Goal: Task Accomplishment & Management: Use online tool/utility

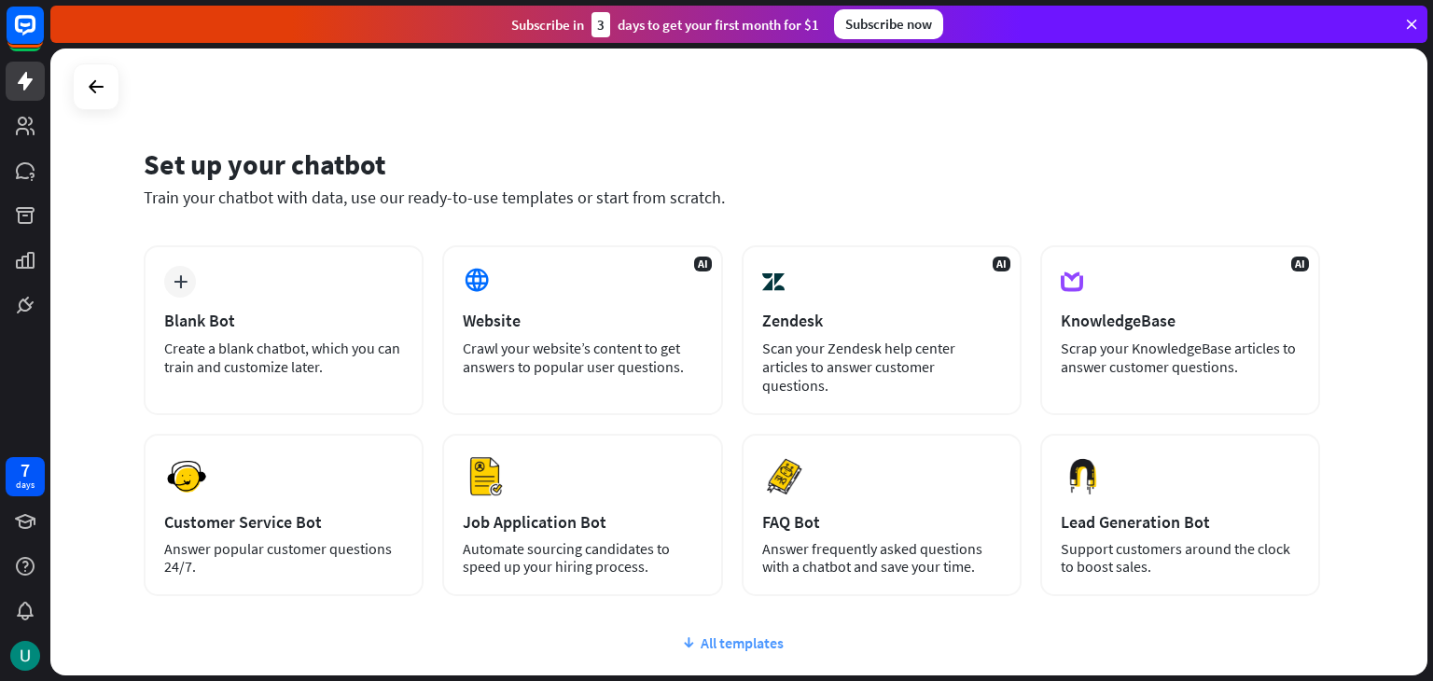
click at [752, 634] on div "All templates" at bounding box center [732, 643] width 1177 height 19
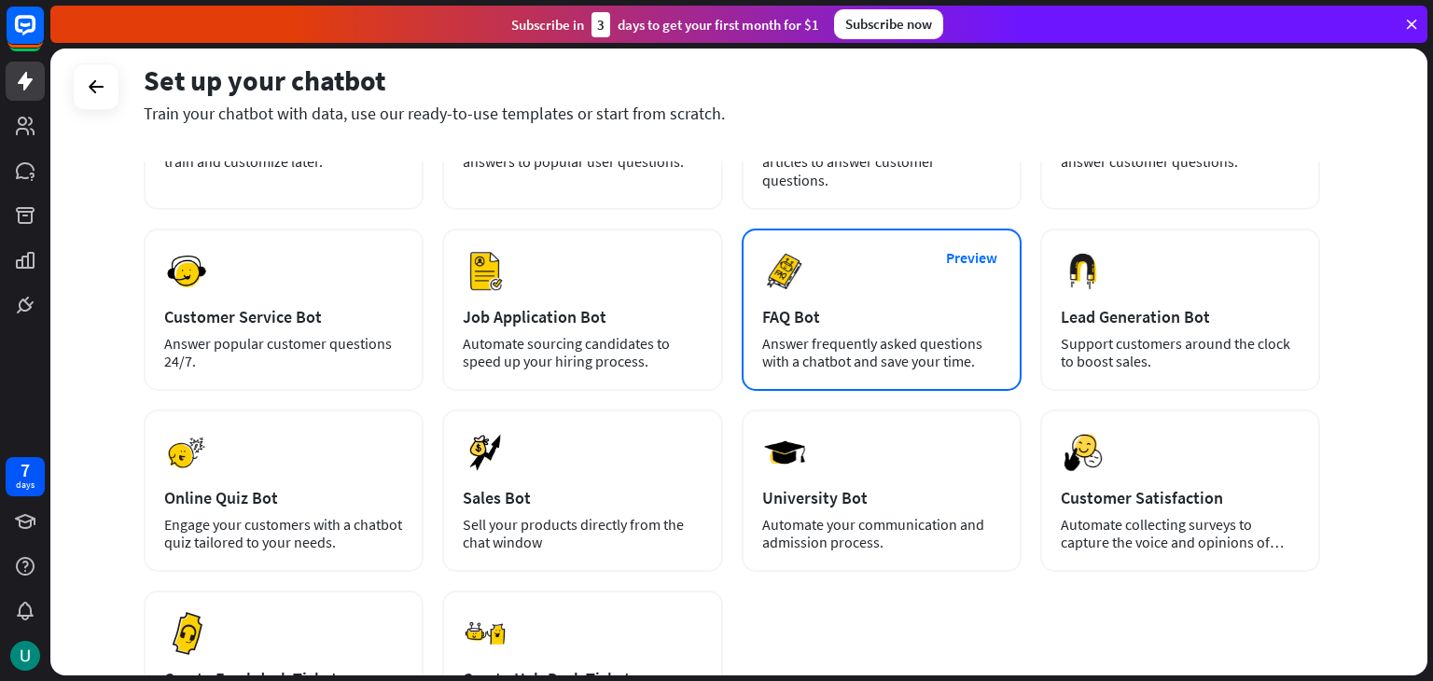
scroll to position [207, 0]
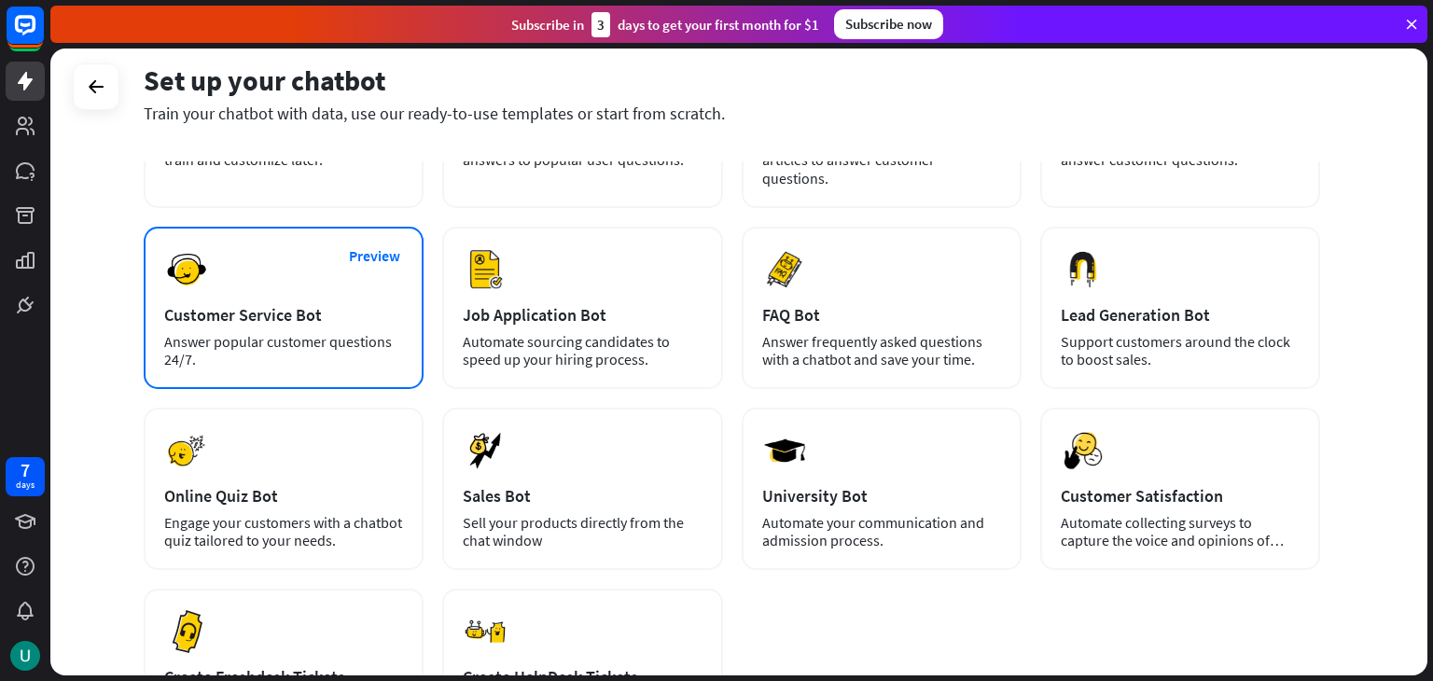
click at [351, 279] on div "Preview Customer Service Bot Answer popular customer questions 24/7." at bounding box center [284, 308] width 280 height 162
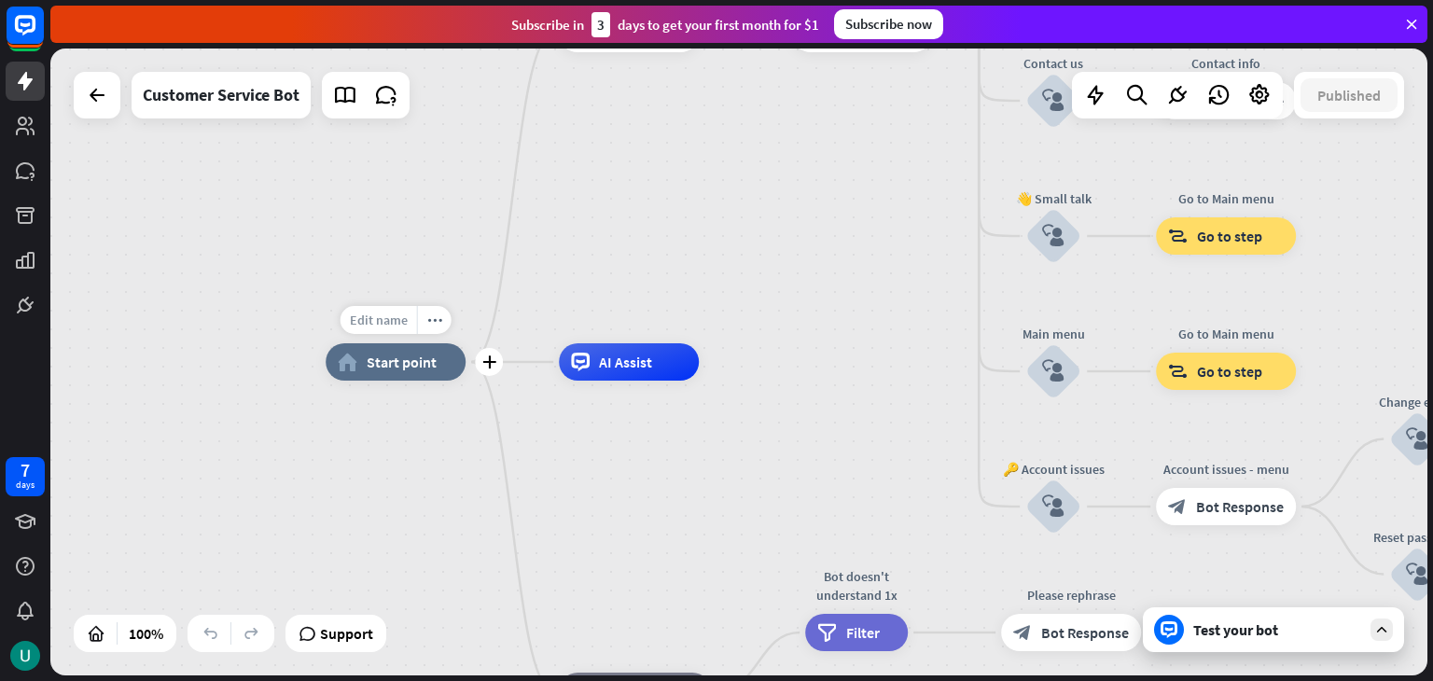
click at [390, 323] on span "Edit name" at bounding box center [379, 320] width 58 height 17
type input "*"
type input "****"
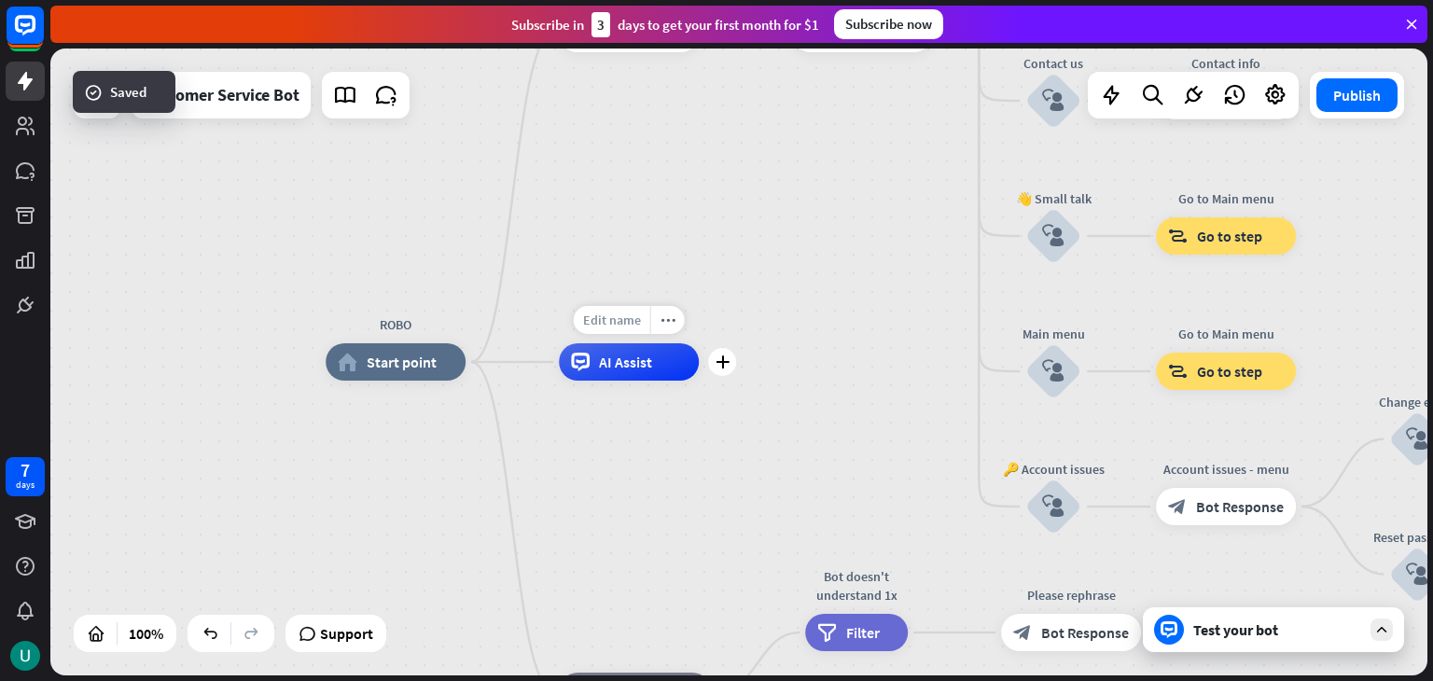
click at [603, 319] on span "Edit name" at bounding box center [612, 320] width 58 height 17
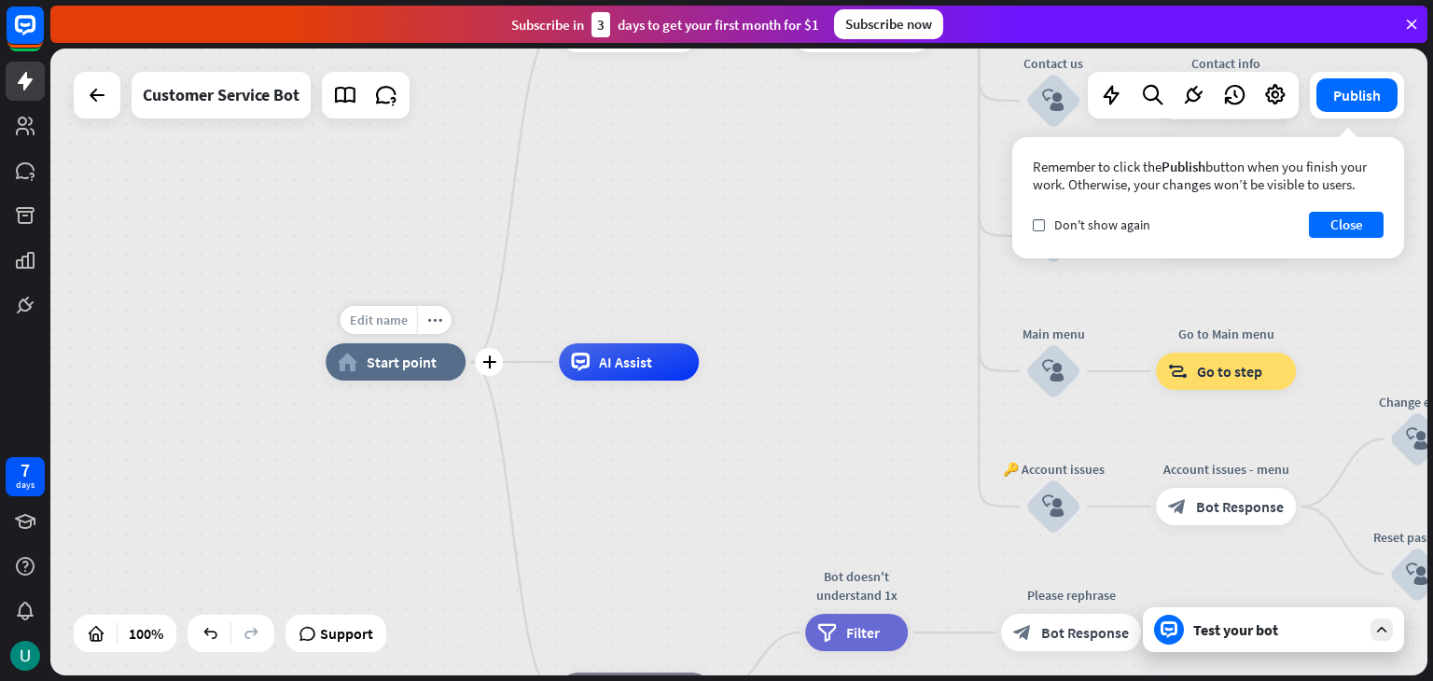
click at [388, 319] on span "Edit name" at bounding box center [379, 320] width 58 height 17
type input "*"
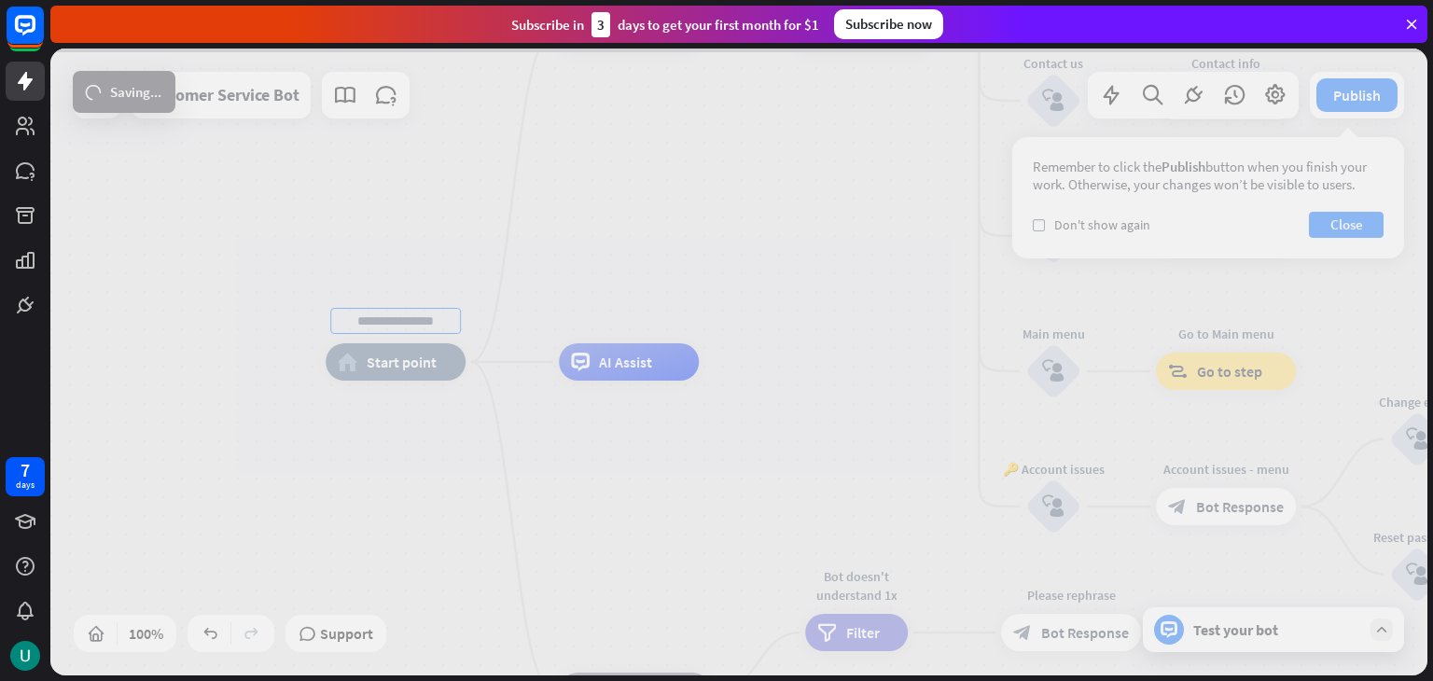
click at [609, 322] on div "home_2 Start point Welcome message block_bot_response Bot Response 🔙 Main menu …" at bounding box center [738, 362] width 1377 height 627
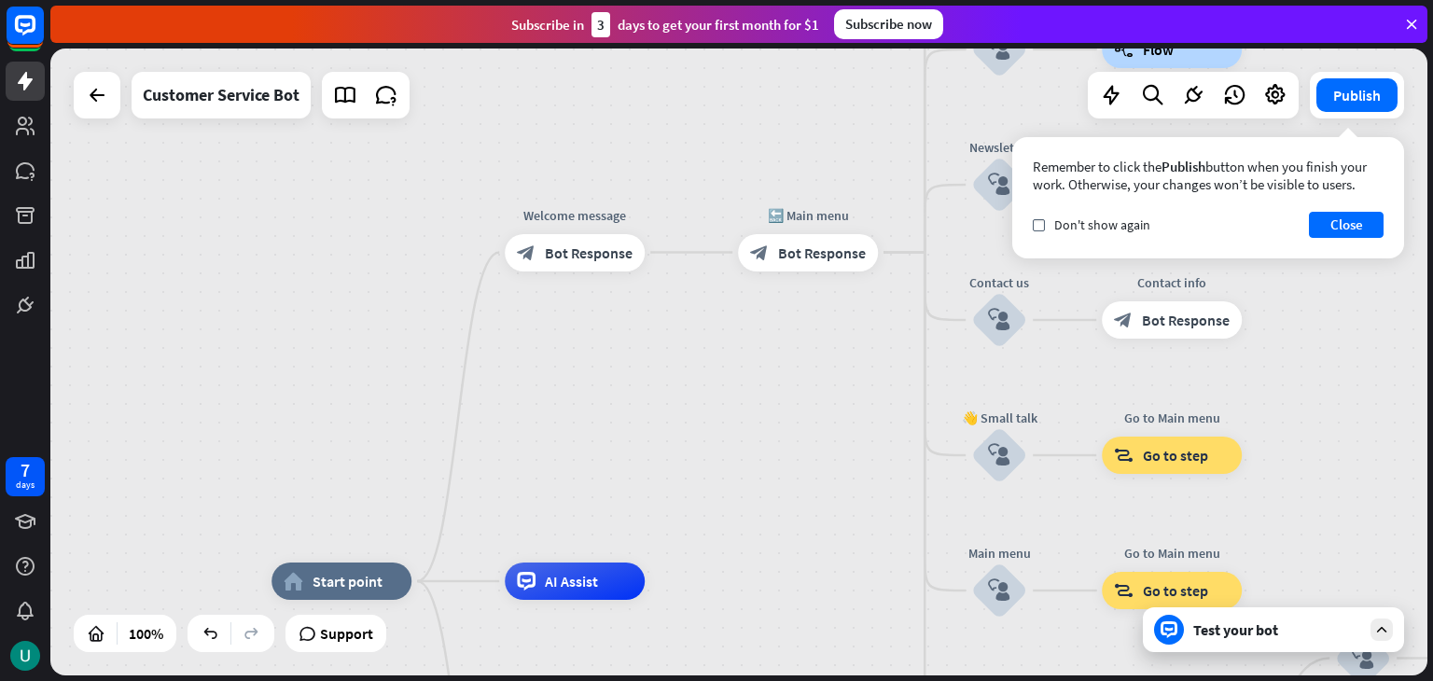
drag, startPoint x: 625, startPoint y: 303, endPoint x: 326, endPoint y: 545, distance: 384.9
click at [326, 545] on div "home_2 Start point Welcome message block_bot_response Bot Response 🔙 Main menu …" at bounding box center [738, 362] width 1377 height 627
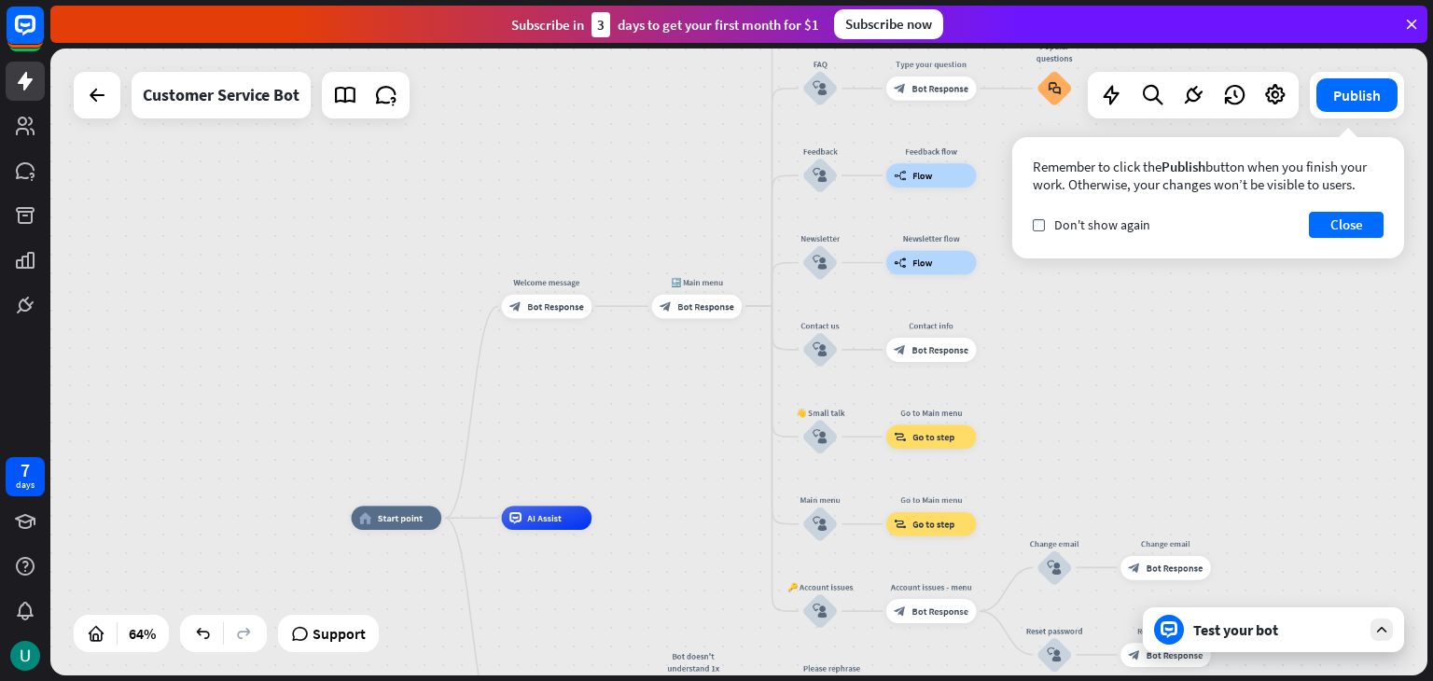
click at [1297, 636] on div "Test your bot" at bounding box center [1278, 630] width 168 height 19
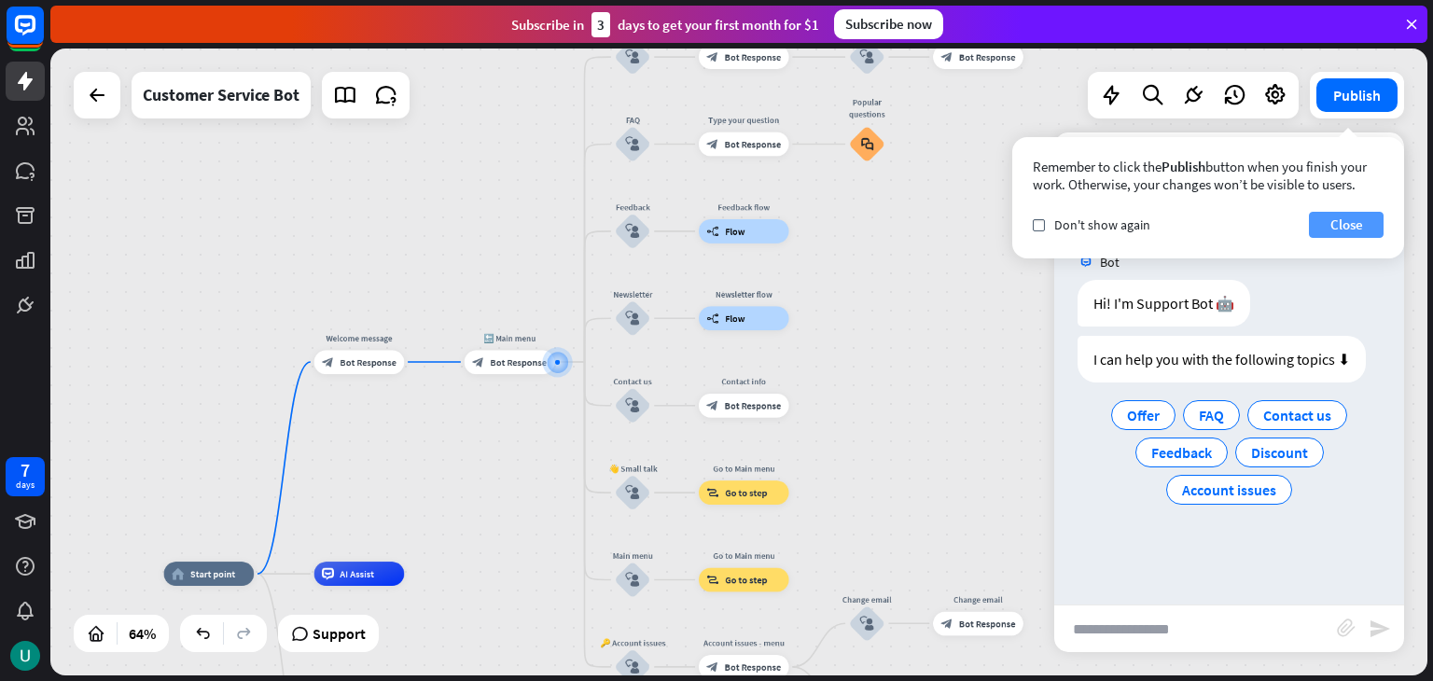
click at [1338, 224] on button "Close" at bounding box center [1346, 225] width 75 height 26
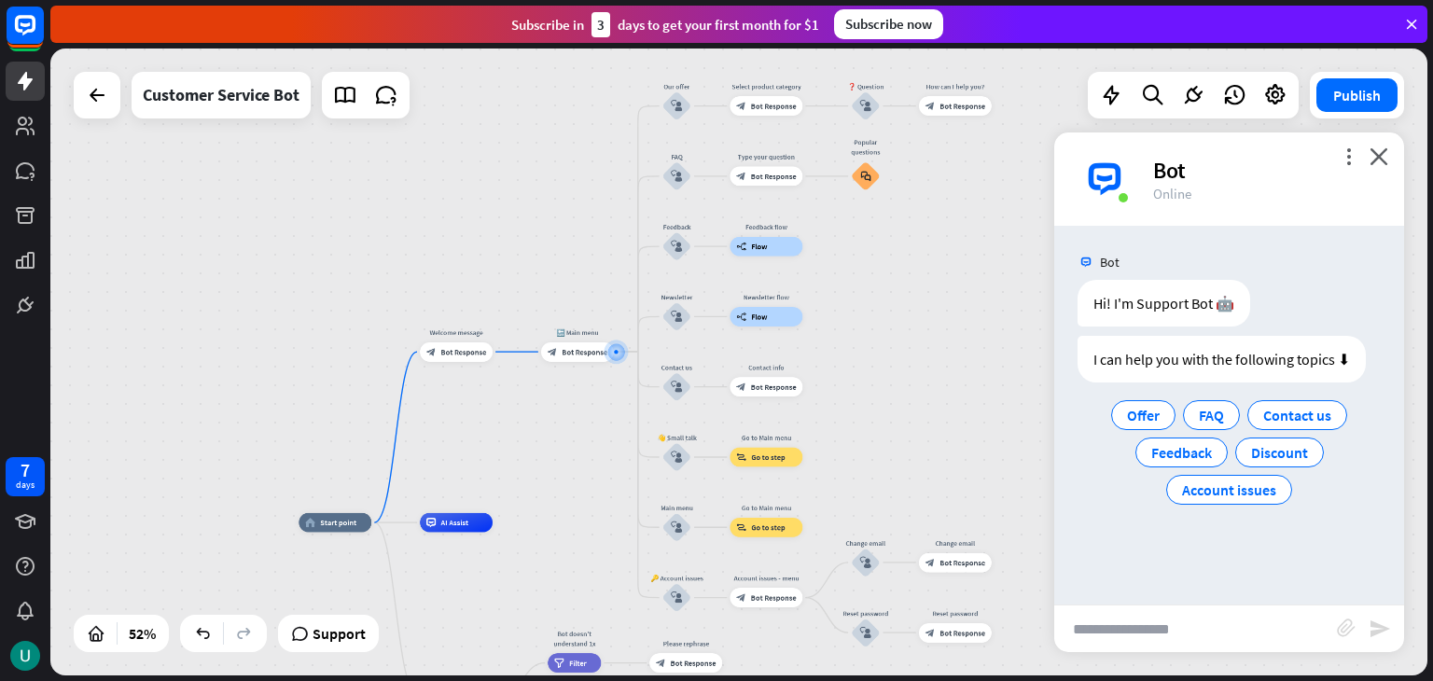
click at [1186, 624] on input "text" at bounding box center [1196, 629] width 283 height 47
type input "*****"
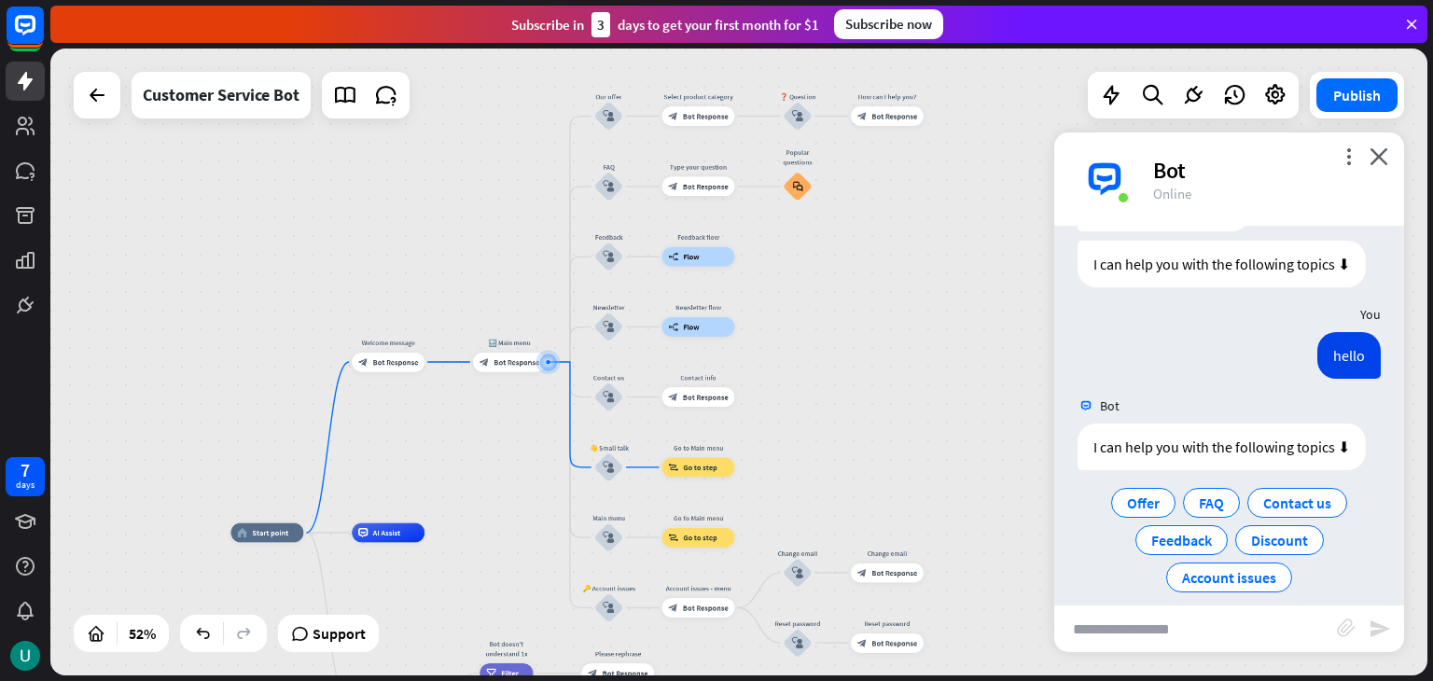
scroll to position [115, 0]
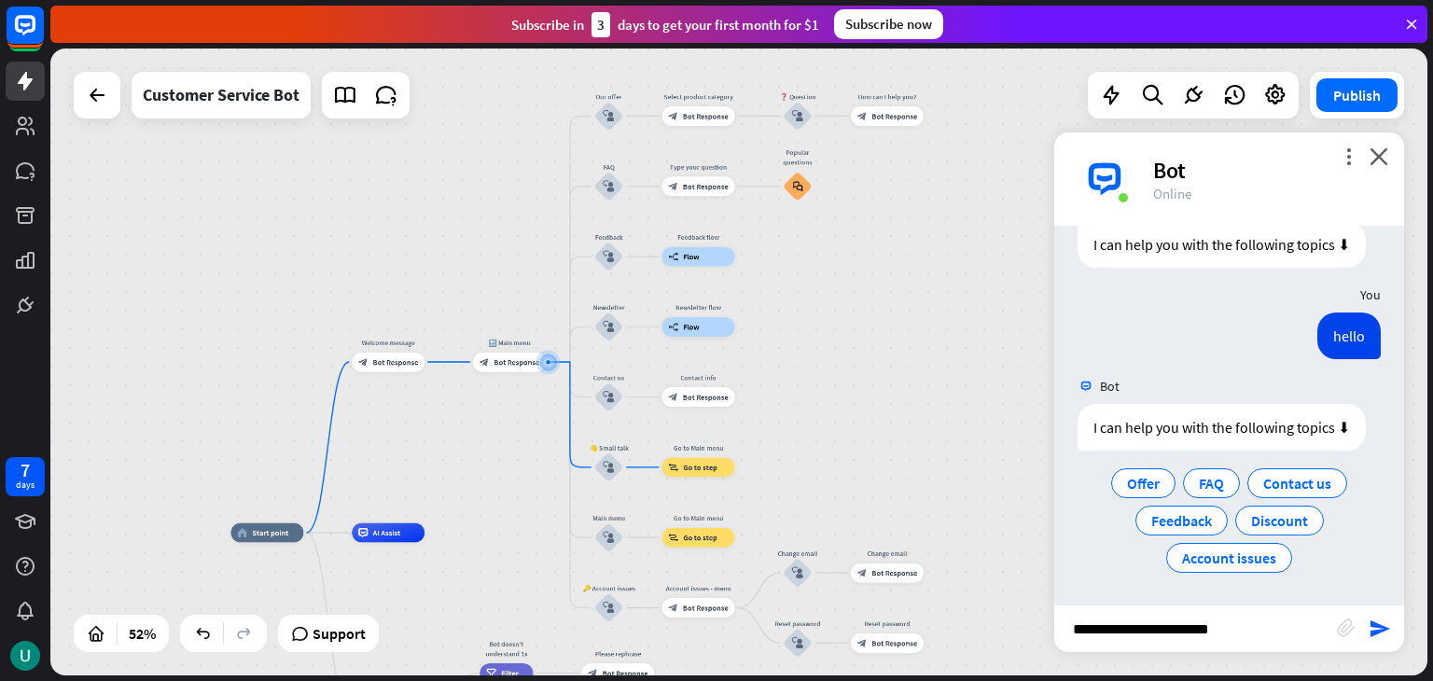
type input "**********"
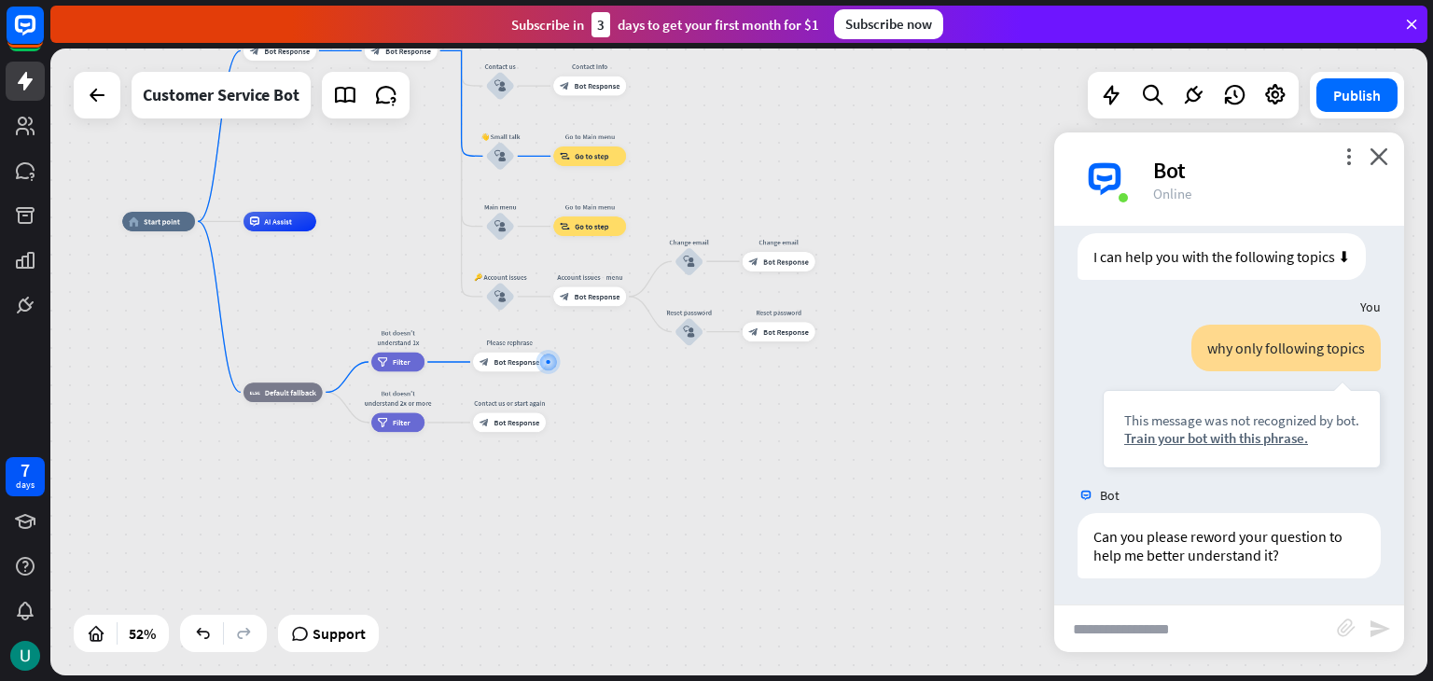
scroll to position [287, 0]
type input "**********"
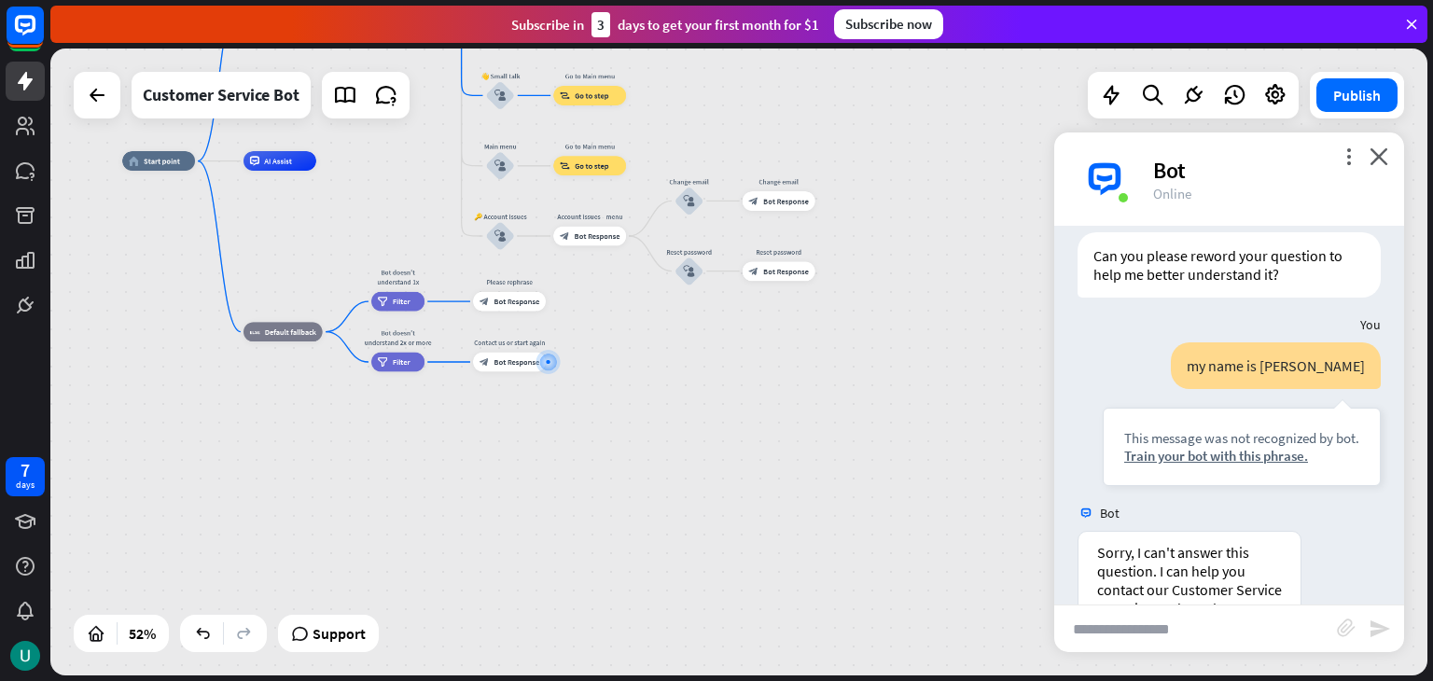
scroll to position [738, 0]
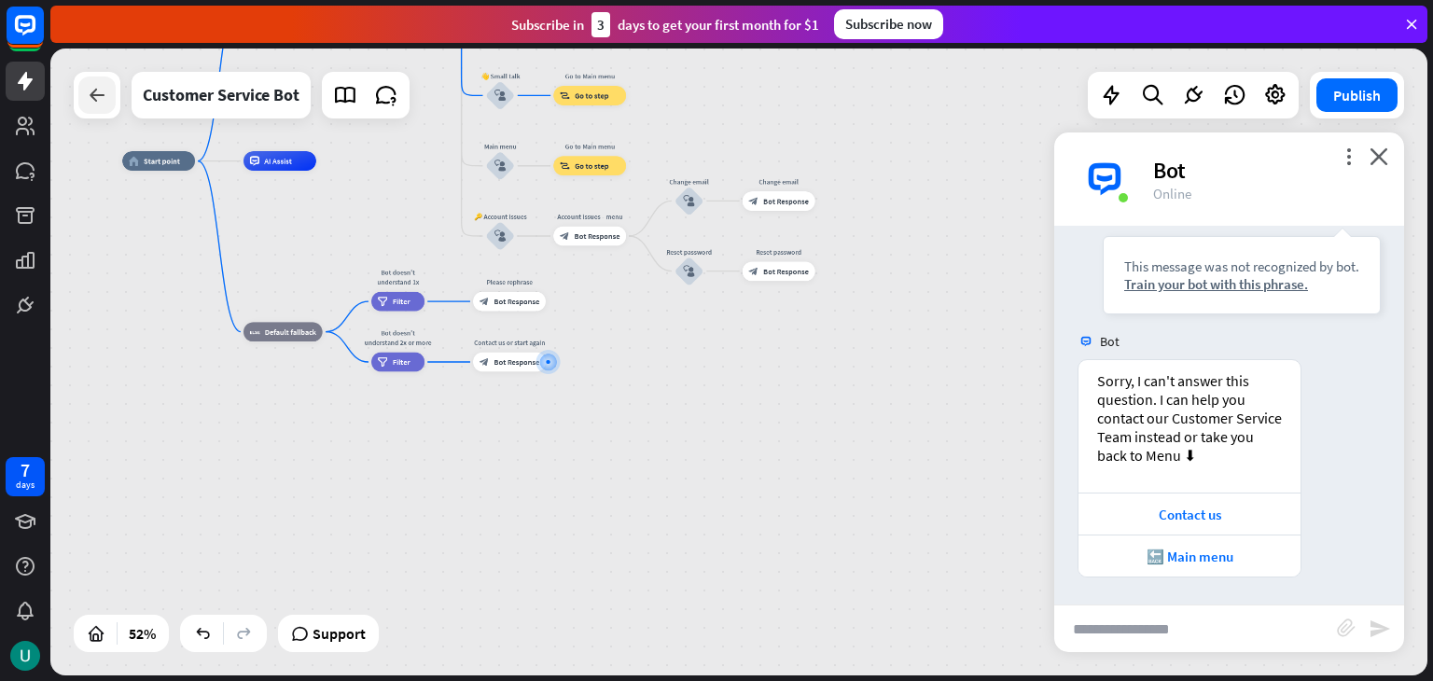
click at [105, 93] on icon at bounding box center [97, 95] width 22 height 22
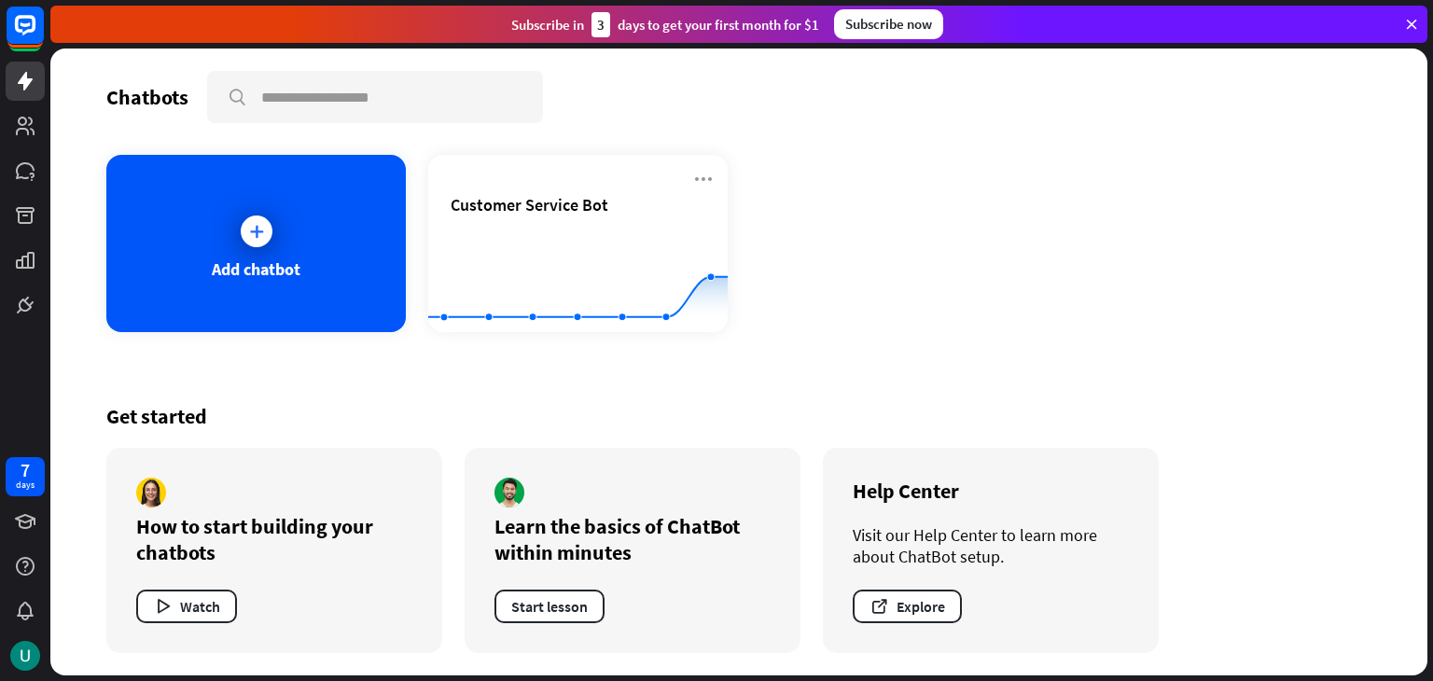
click at [1417, 20] on icon at bounding box center [1412, 24] width 17 height 17
